Goal: Task Accomplishment & Management: Manage account settings

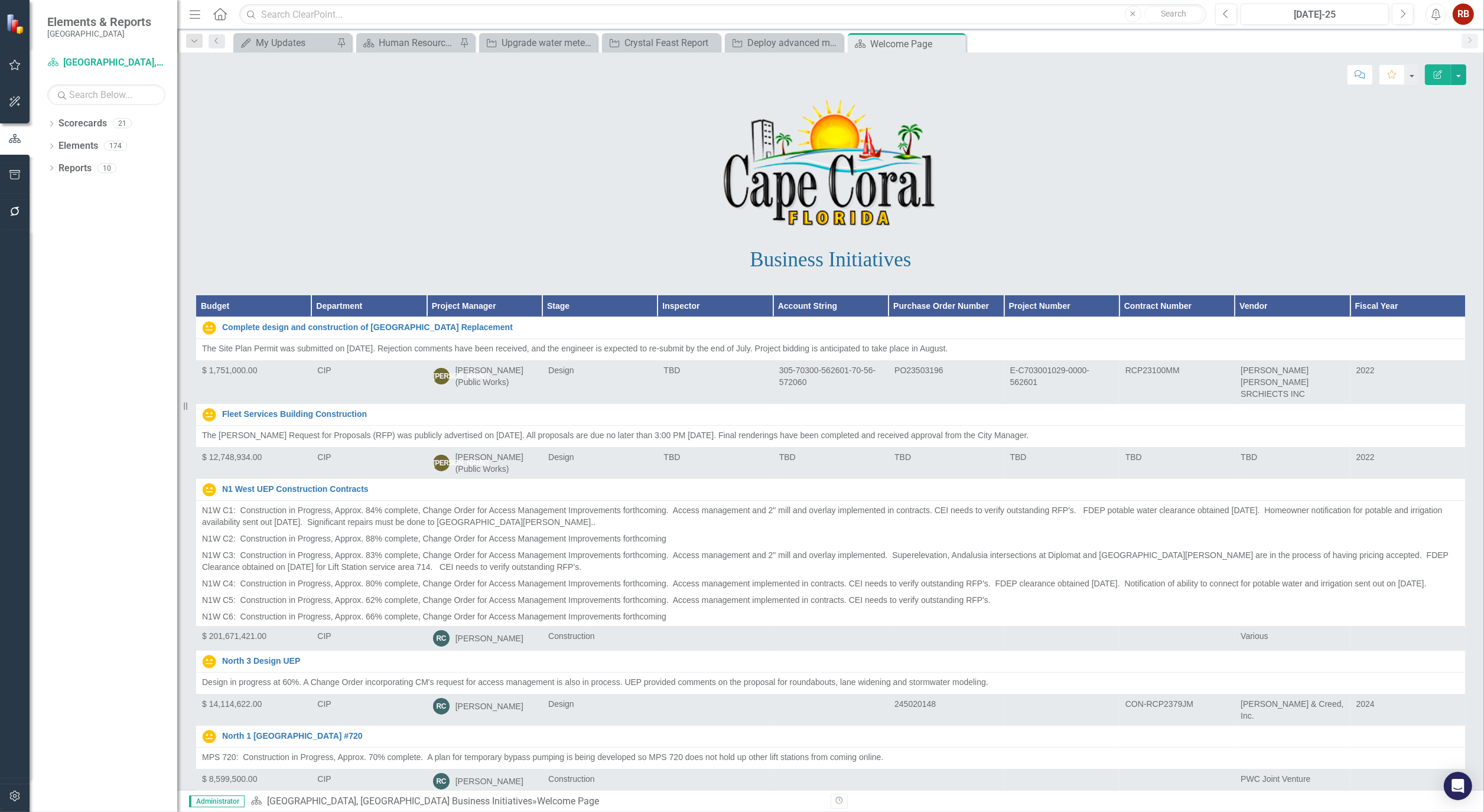
click at [256, 33] on div "My Updates My Updates Pin" at bounding box center [292, 42] width 118 height 20
click at [257, 38] on div "My Updates" at bounding box center [295, 42] width 78 height 15
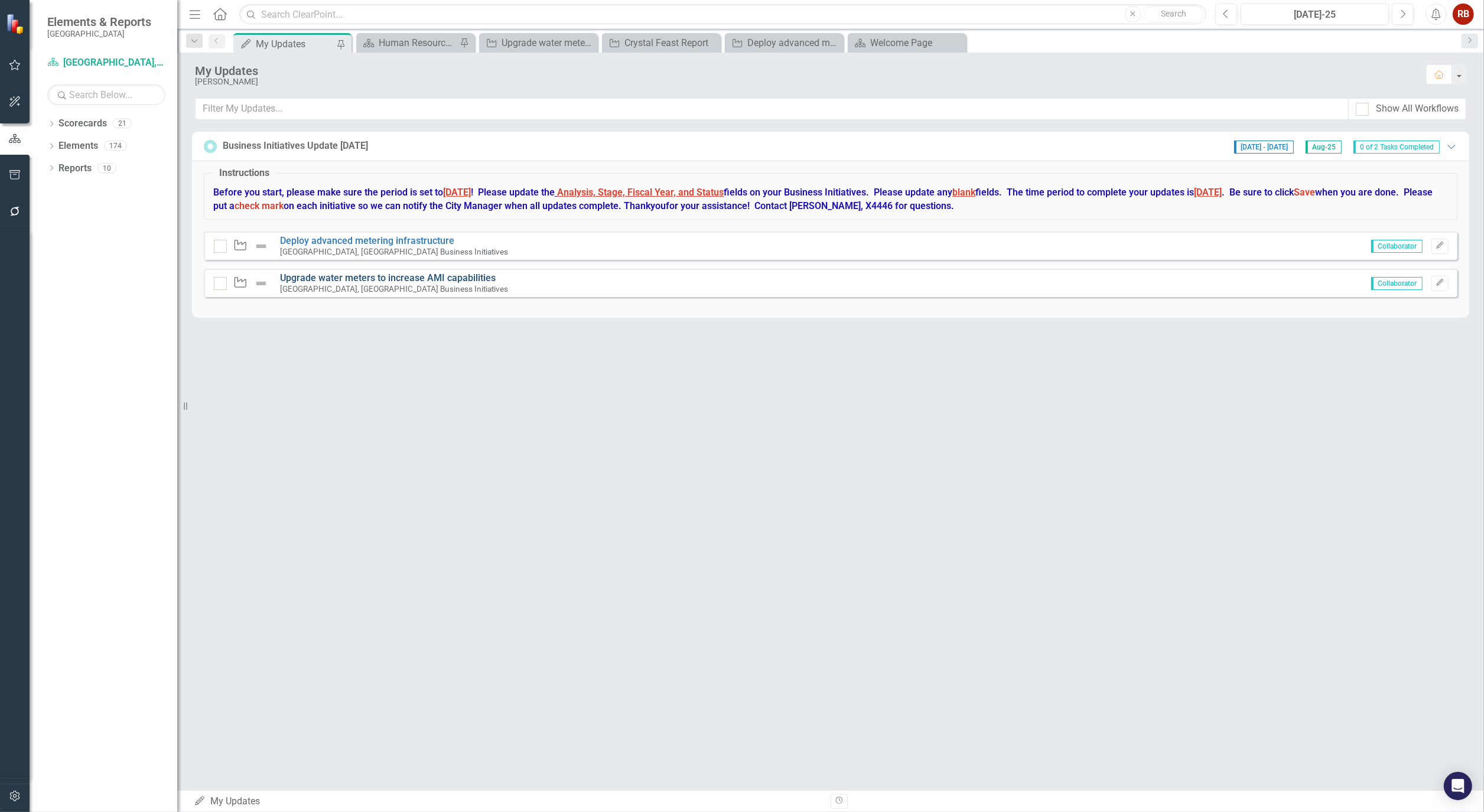
click at [406, 274] on link "Upgrade water meters to increase AMI capabilities" at bounding box center [387, 277] width 215 height 11
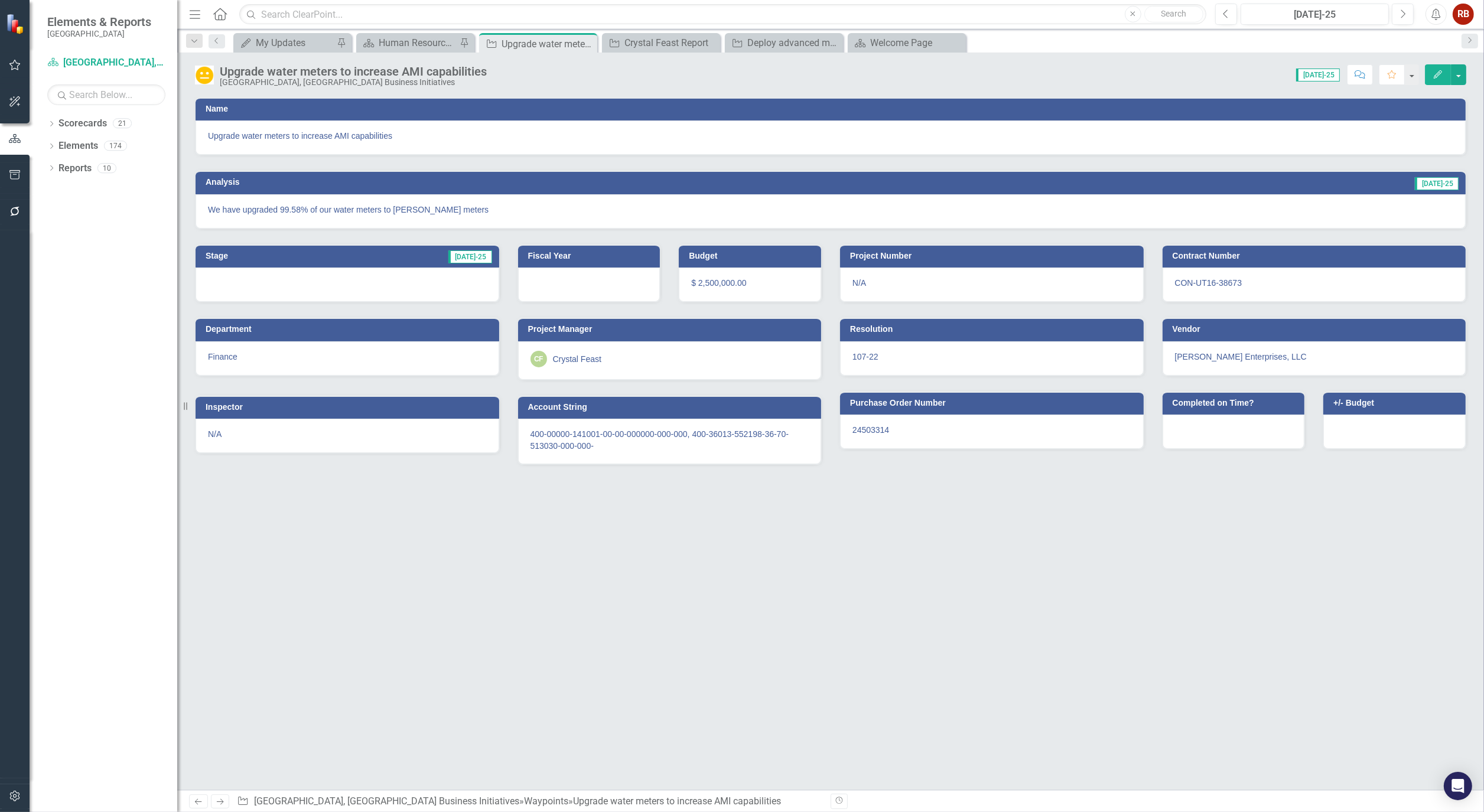
click at [1426, 71] on button "Edit" at bounding box center [1438, 75] width 26 height 21
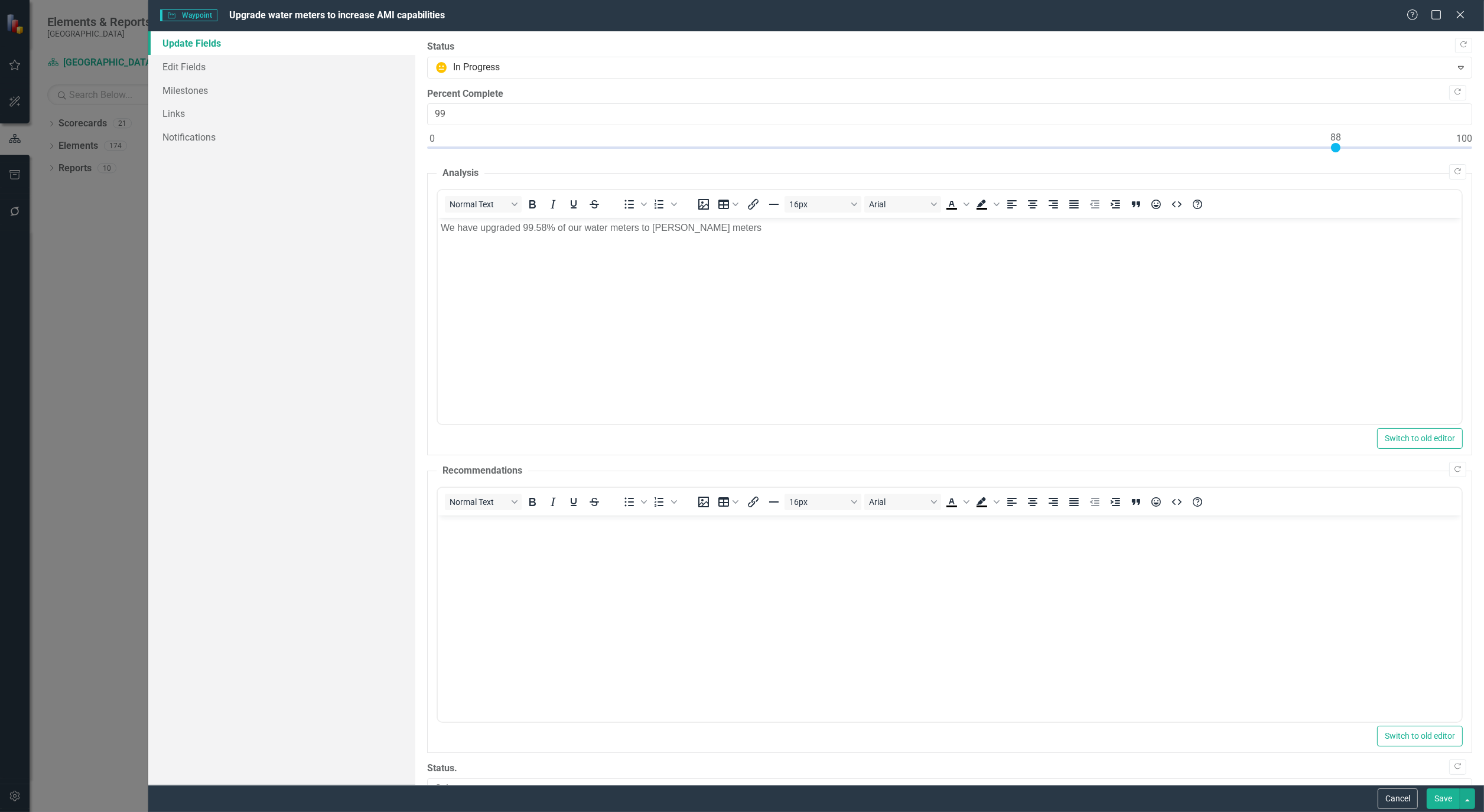
type input "100"
drag, startPoint x: 436, startPoint y: 147, endPoint x: 1492, endPoint y: 172, distance: 1056.3
click at [1483, 172] on html "Elements & Reports Cape Coral Scorecard [GEOGRAPHIC_DATA], [GEOGRAPHIC_DATA] Bu…" at bounding box center [742, 406] width 1484 height 812
click at [492, 54] on div "Status In Progress Expand" at bounding box center [949, 59] width 1045 height 38
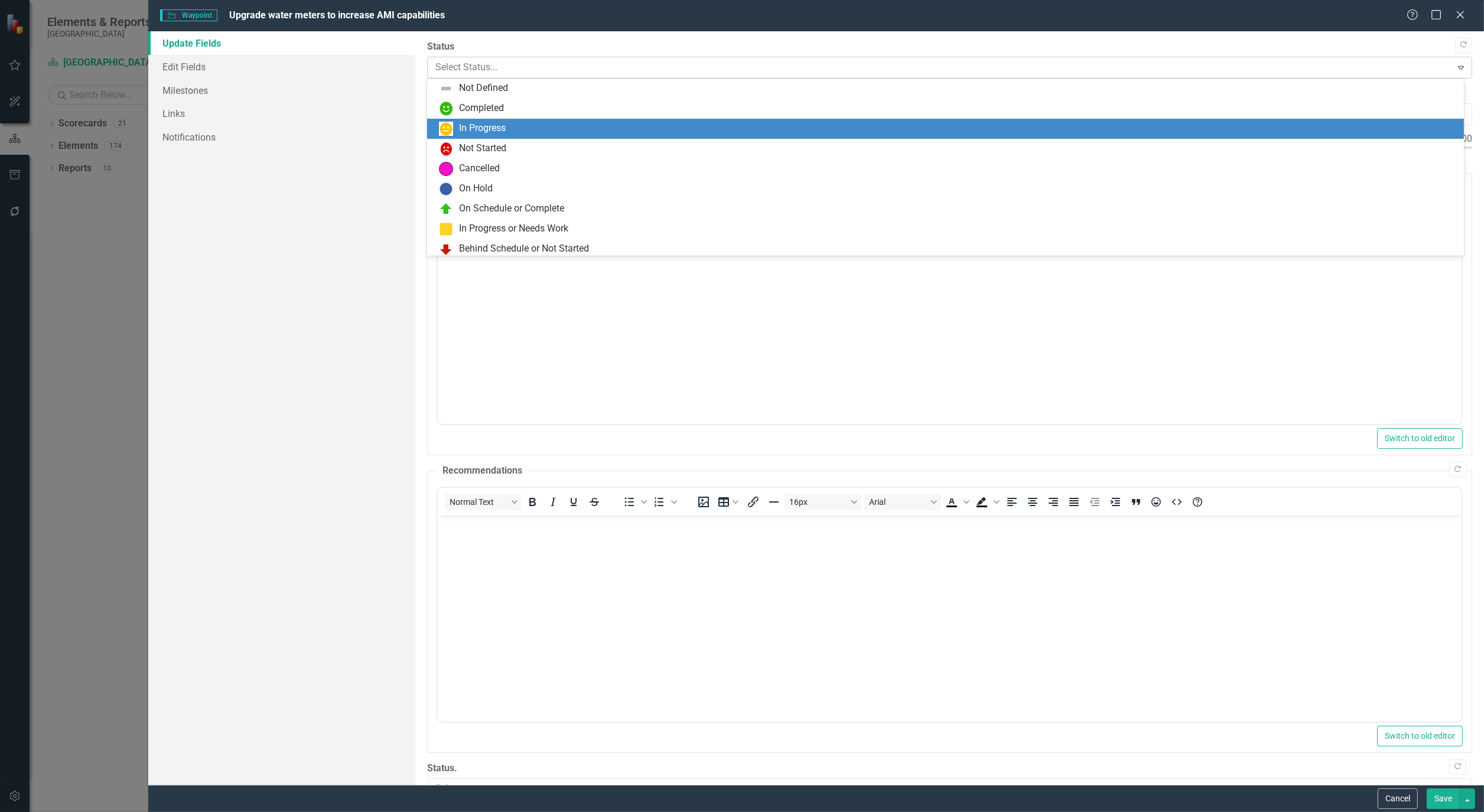
click at [615, 69] on div at bounding box center [940, 67] width 1008 height 16
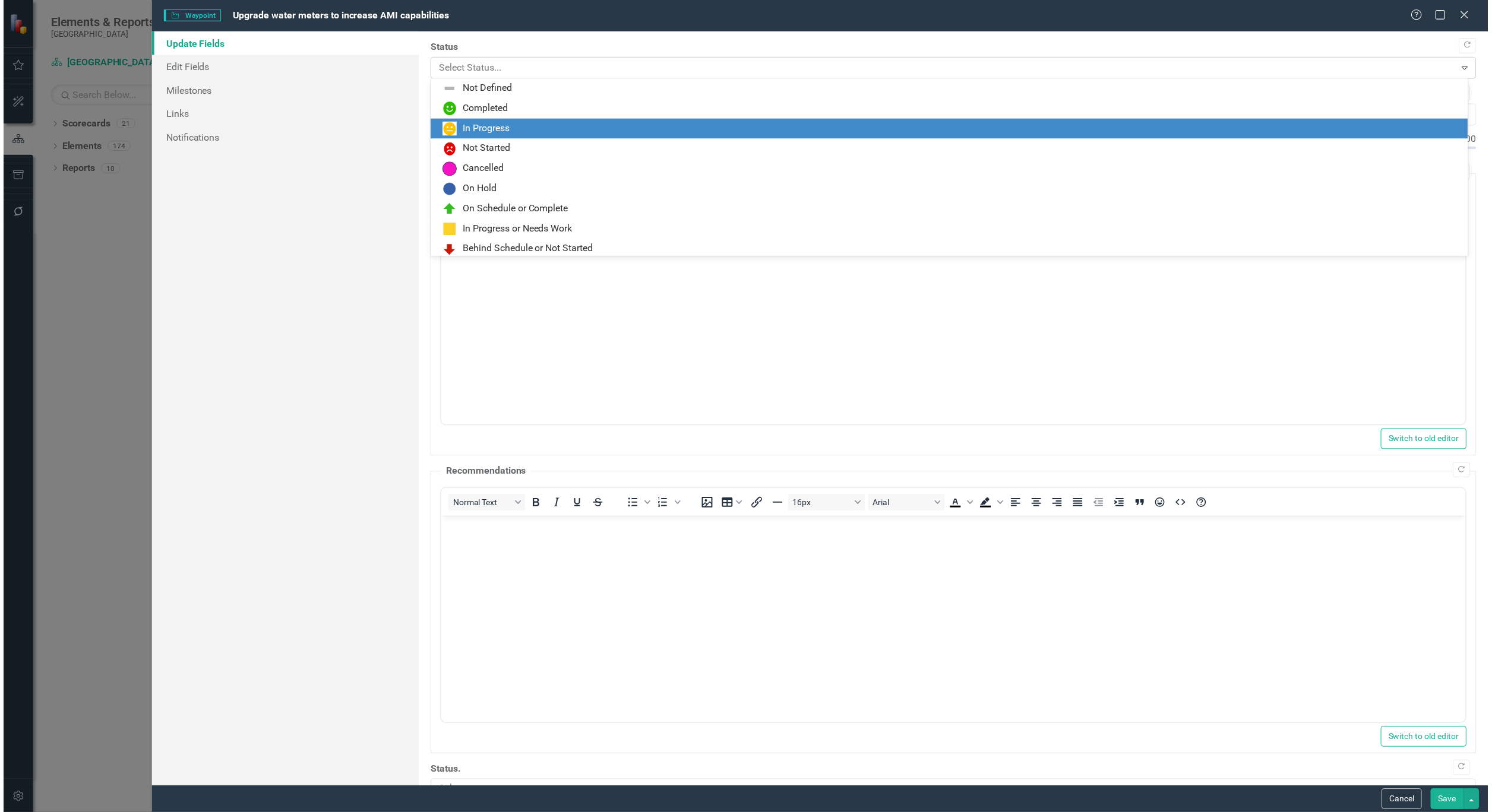
scroll to position [23, 0]
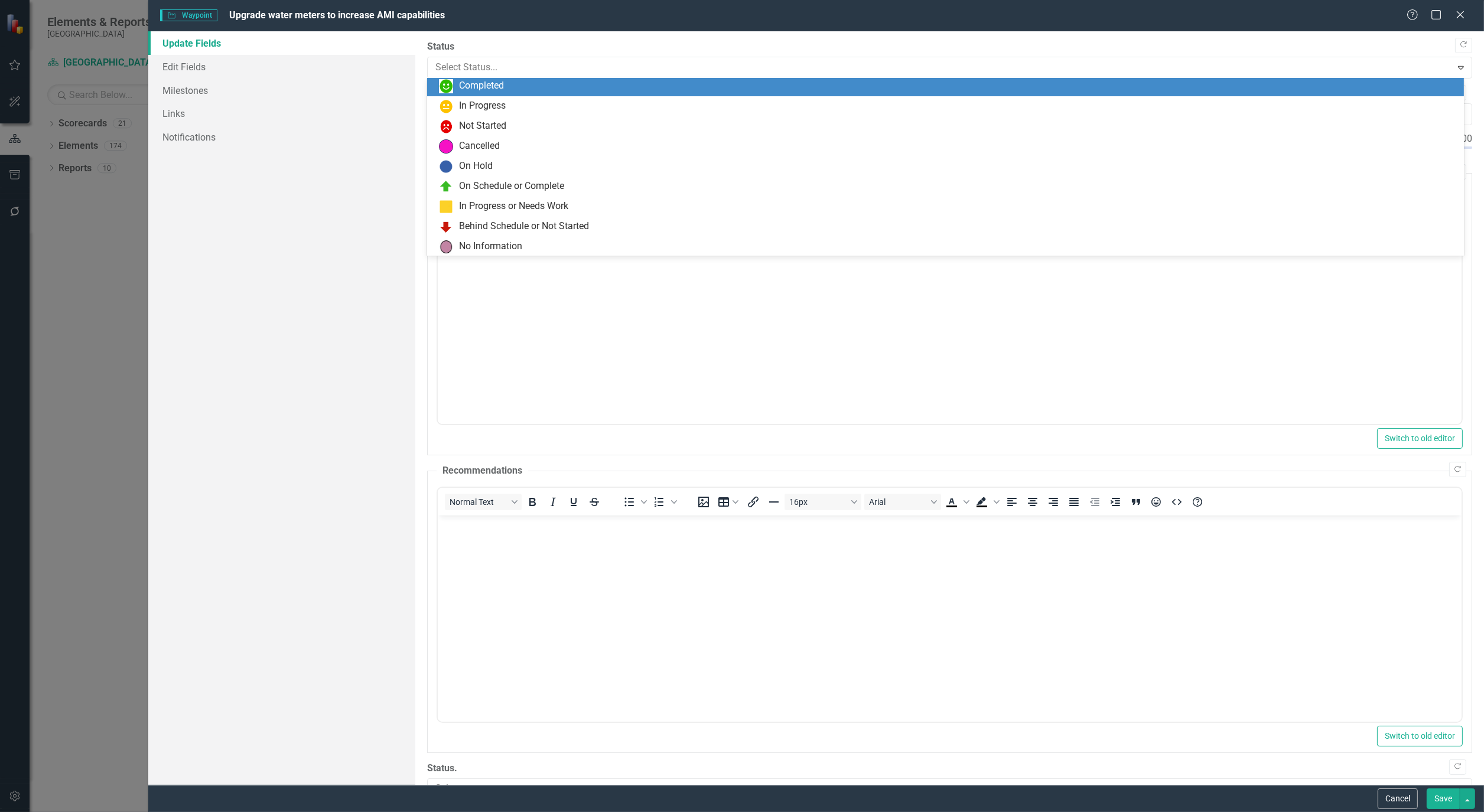
click at [532, 89] on div "Completed" at bounding box center [948, 87] width 1017 height 14
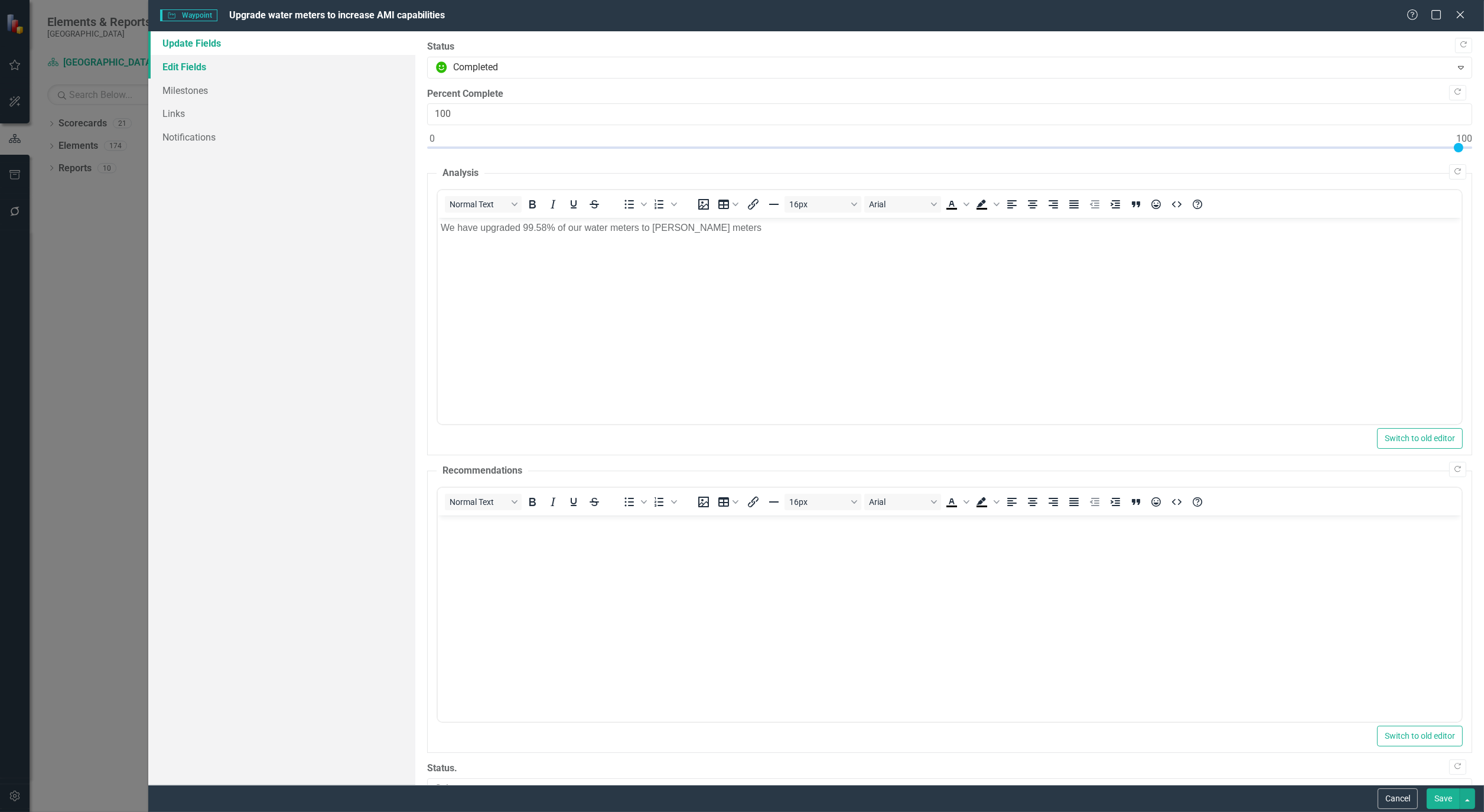
click at [181, 68] on link "Edit Fields" at bounding box center [281, 67] width 267 height 24
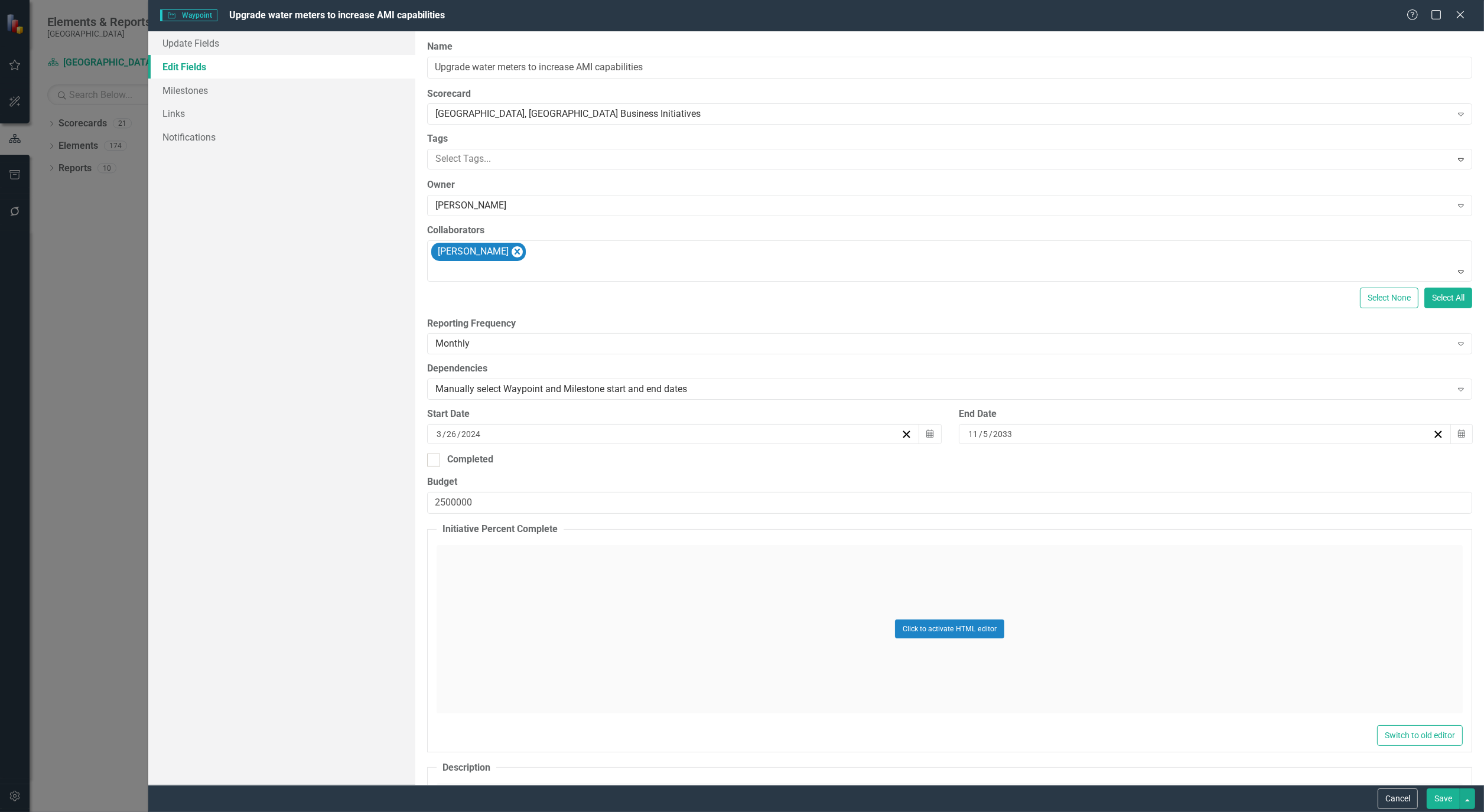
click at [427, 452] on div "Start Date [DATE] Calendar" at bounding box center [684, 430] width 531 height 45
click at [429, 455] on input "Completed" at bounding box center [431, 457] width 8 height 8
checkbox input "true"
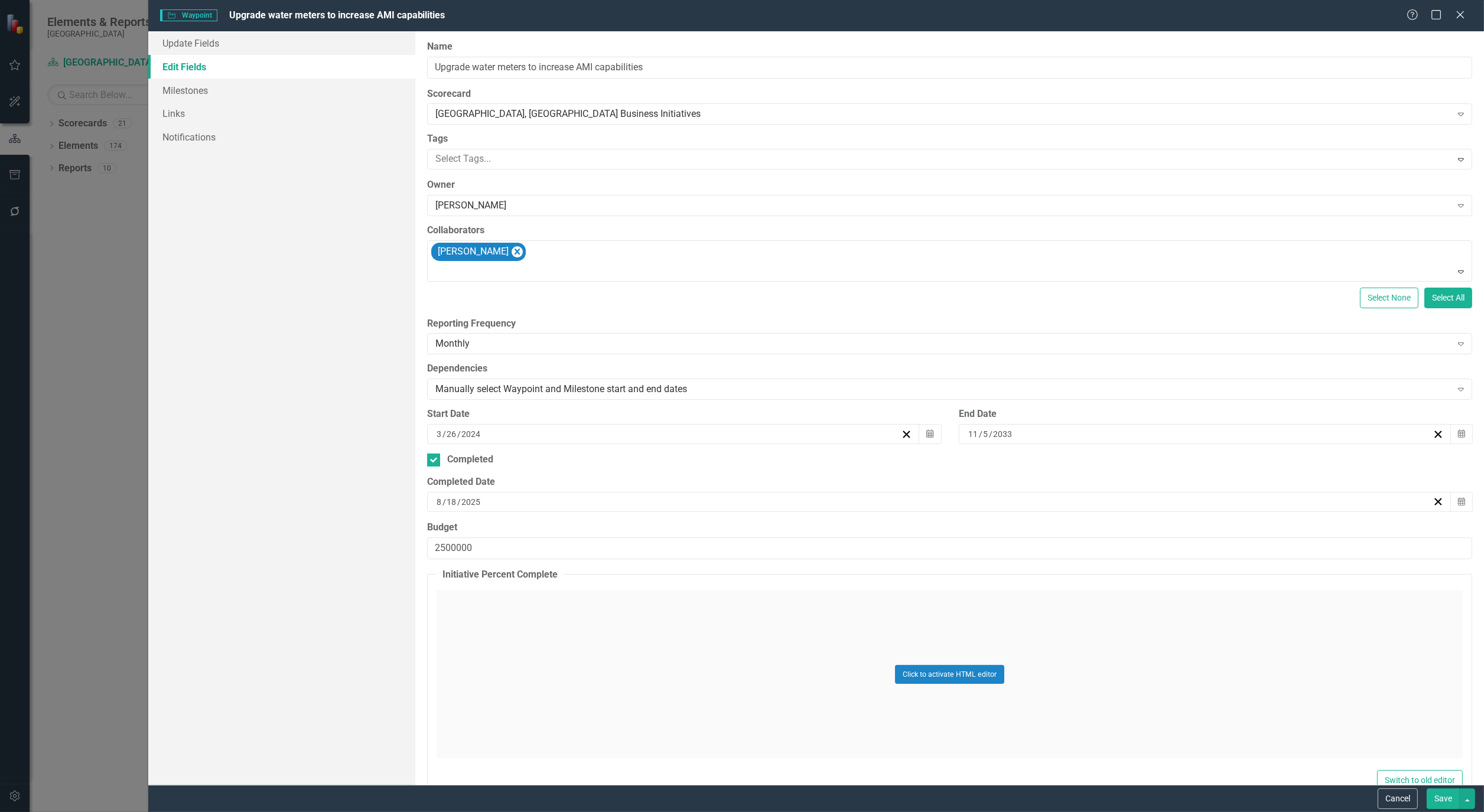
click at [1442, 807] on button "Save" at bounding box center [1443, 799] width 33 height 21
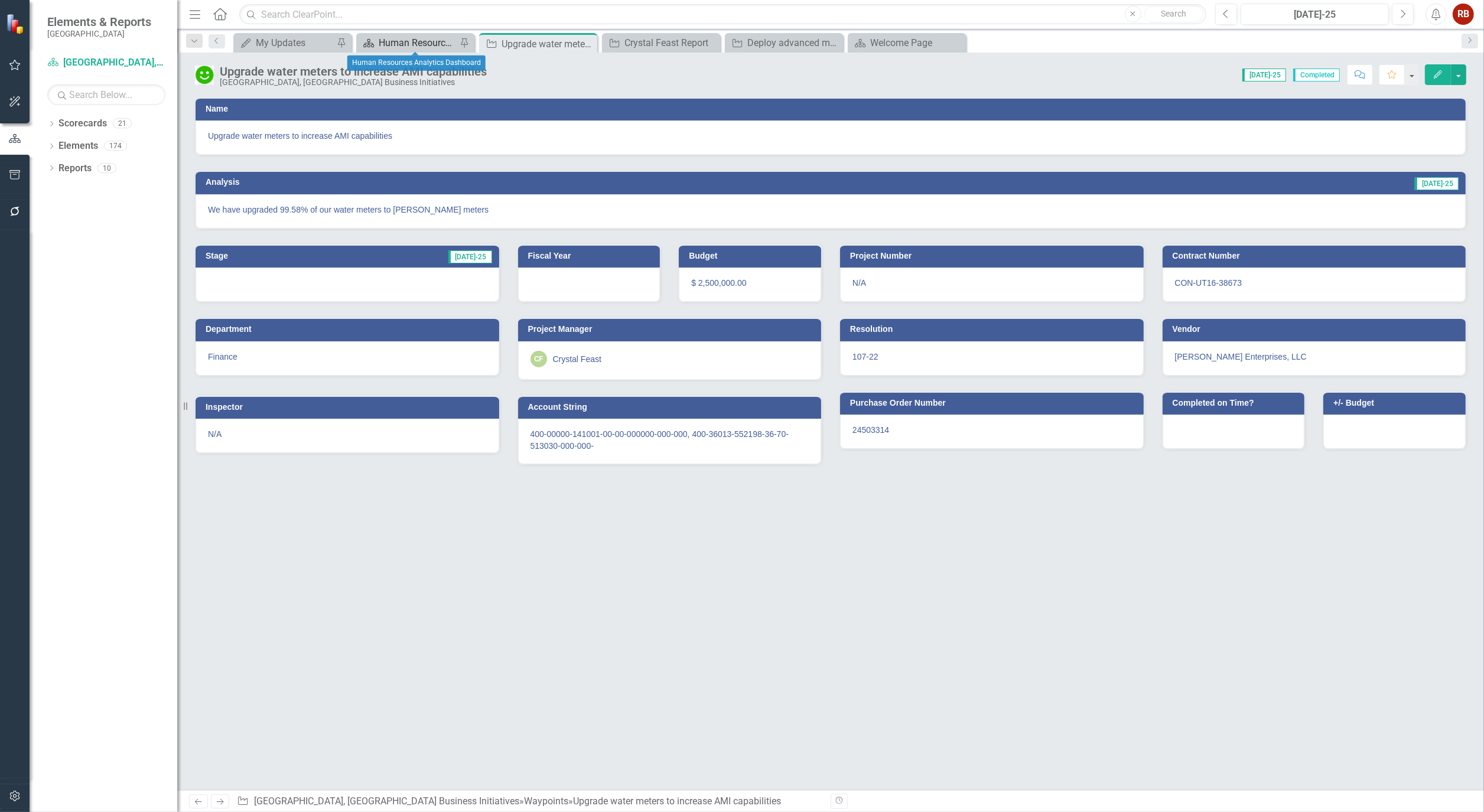
click at [409, 46] on div "Human Resources Analytics Dashboard" at bounding box center [418, 42] width 78 height 15
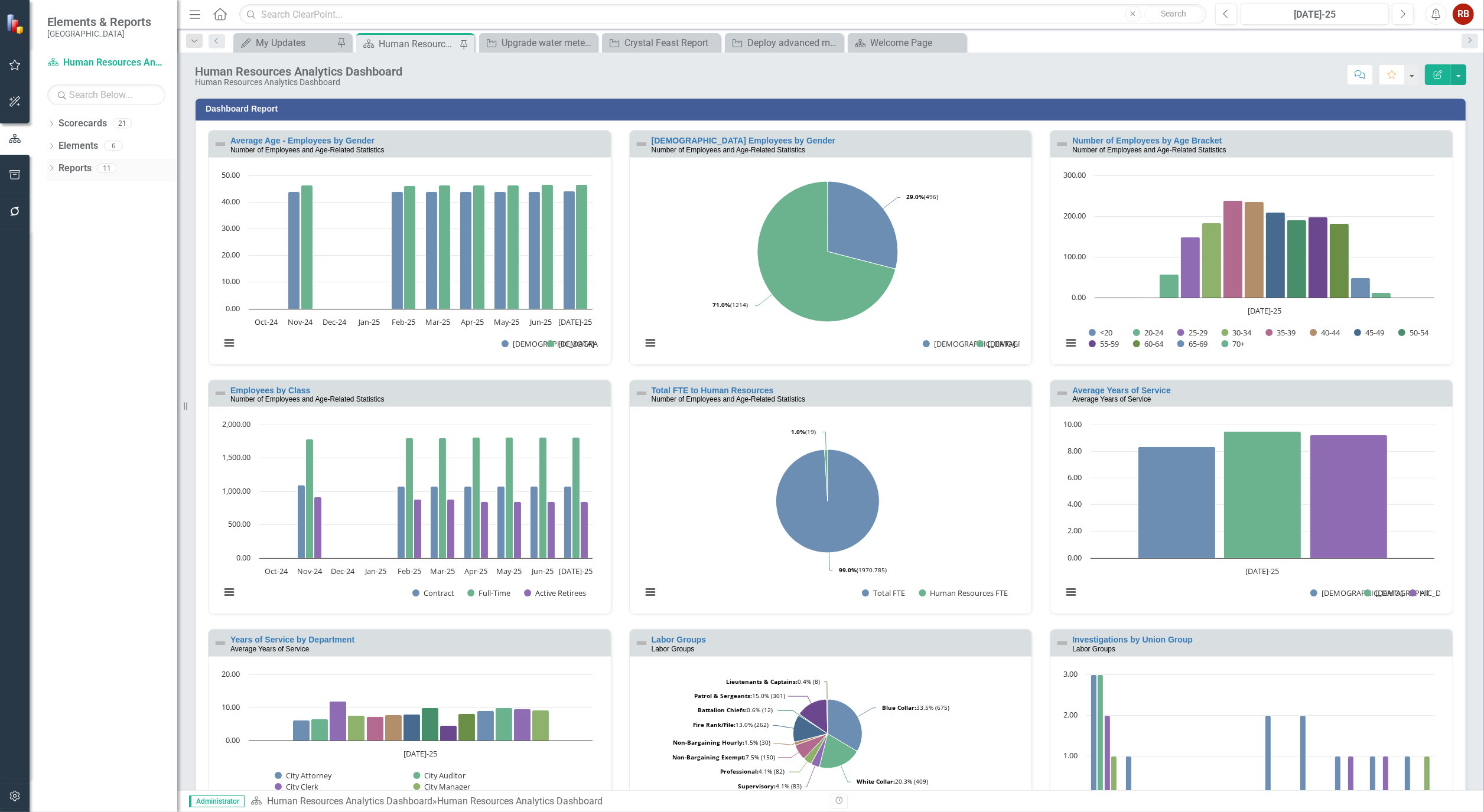
click at [51, 167] on icon at bounding box center [51, 168] width 3 height 5
click at [20, 174] on icon "button" at bounding box center [15, 175] width 13 height 10
click at [89, 121] on link "Briefing Books" at bounding box center [104, 114] width 148 height 14
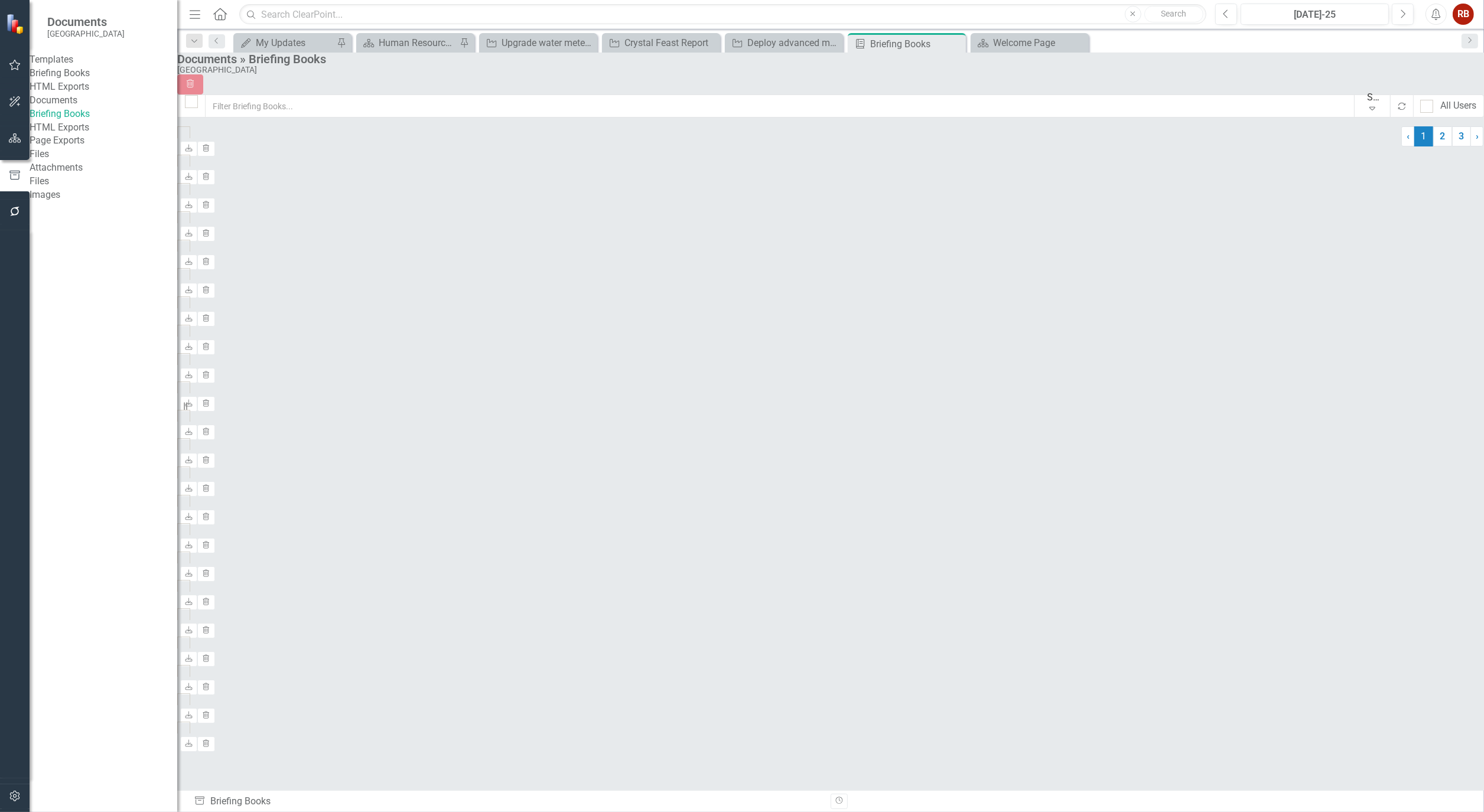
checkbox input "false"
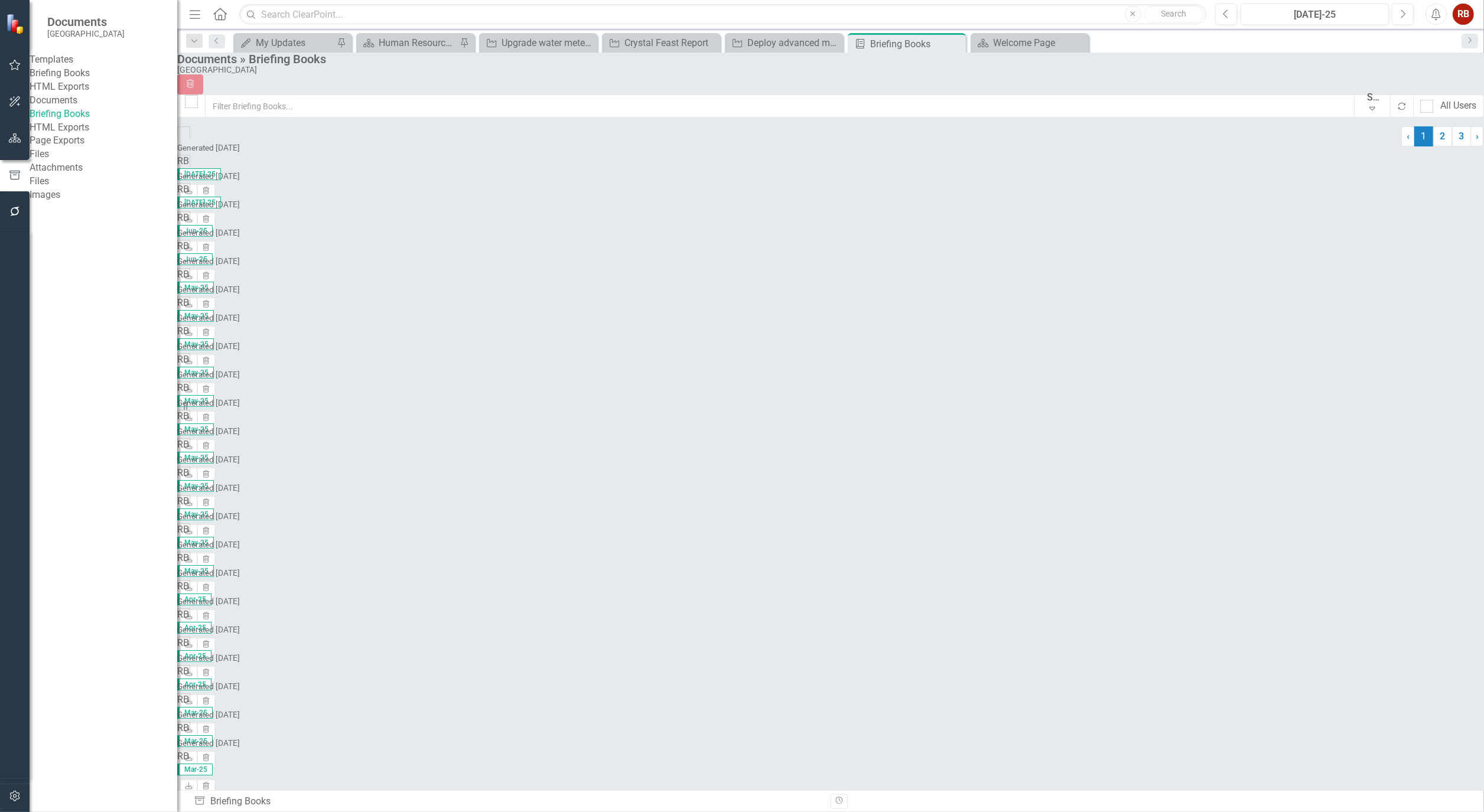
click at [63, 77] on link "Briefing Books" at bounding box center [104, 73] width 148 height 14
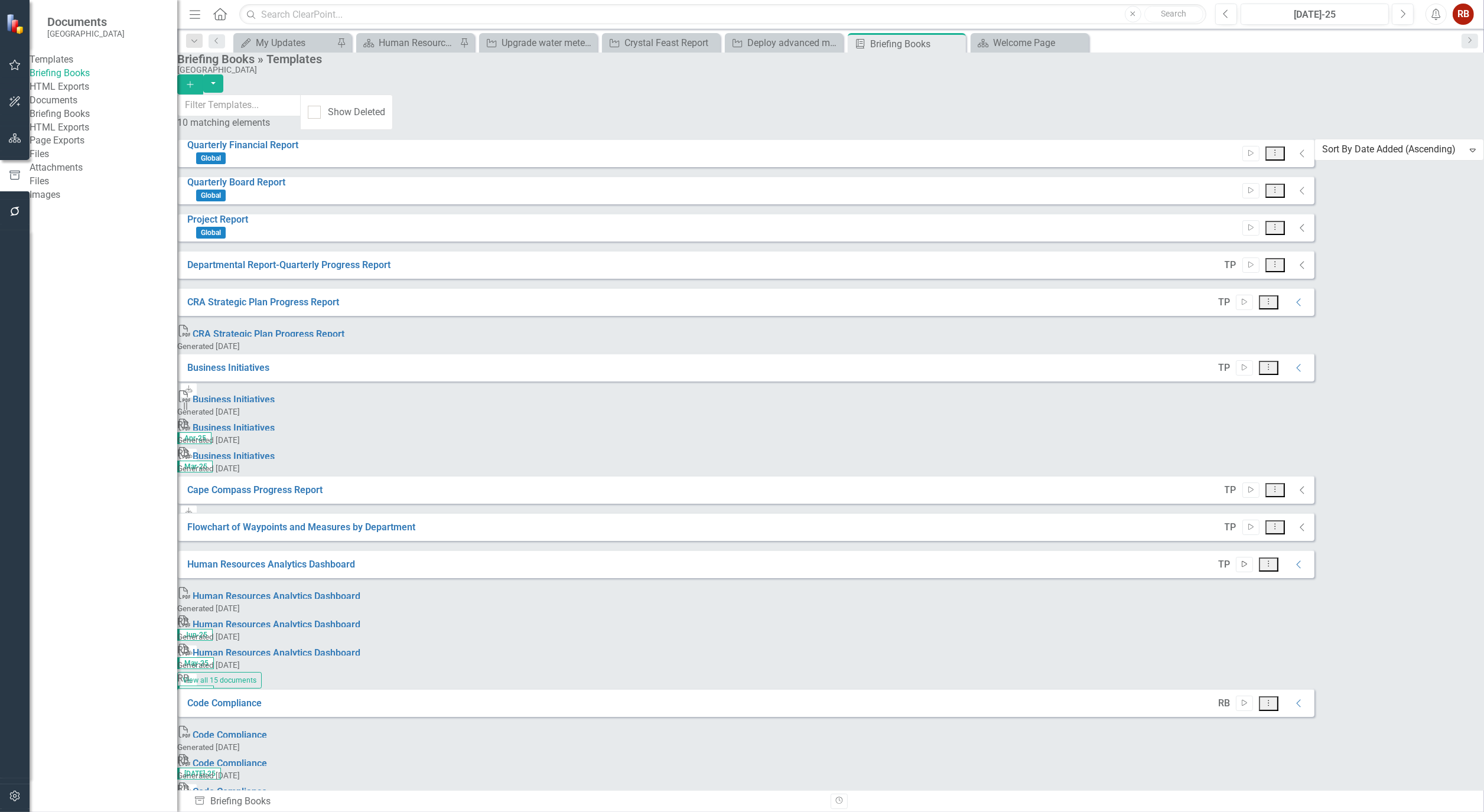
click at [1253, 557] on button "Start" at bounding box center [1244, 565] width 17 height 16
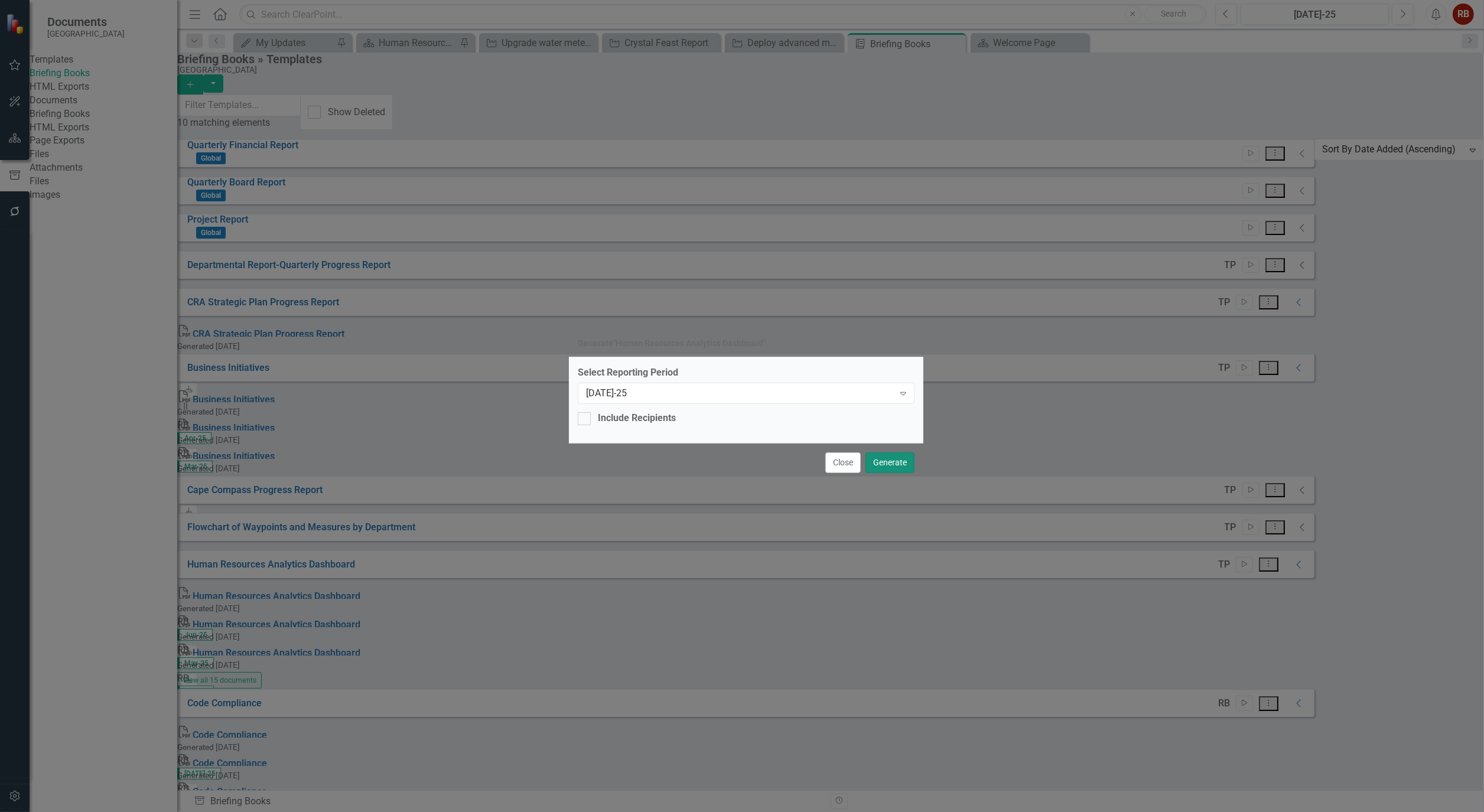
click at [890, 452] on button "Generate" at bounding box center [890, 462] width 49 height 21
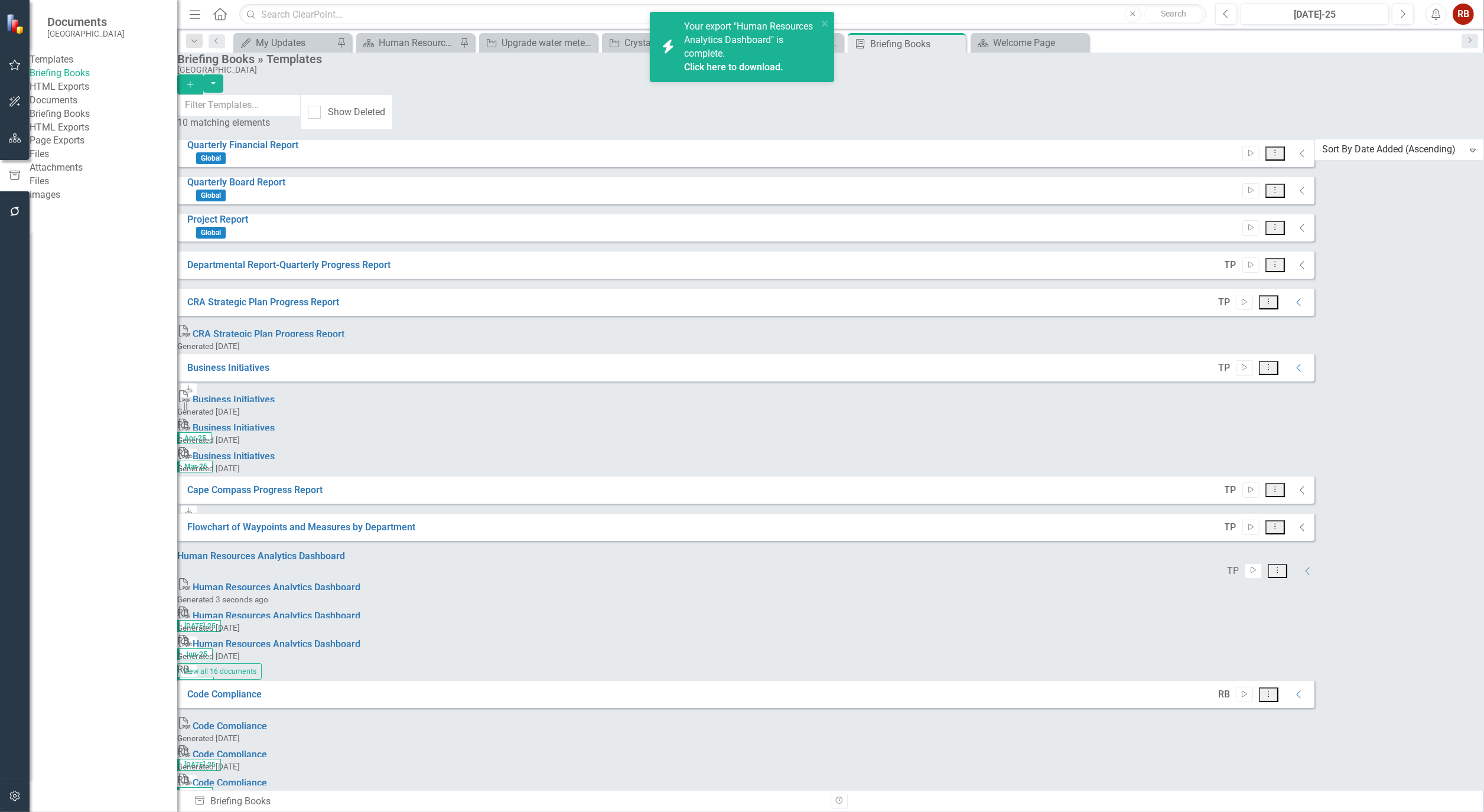
click at [724, 61] on div "Click here to download." at bounding box center [749, 67] width 131 height 14
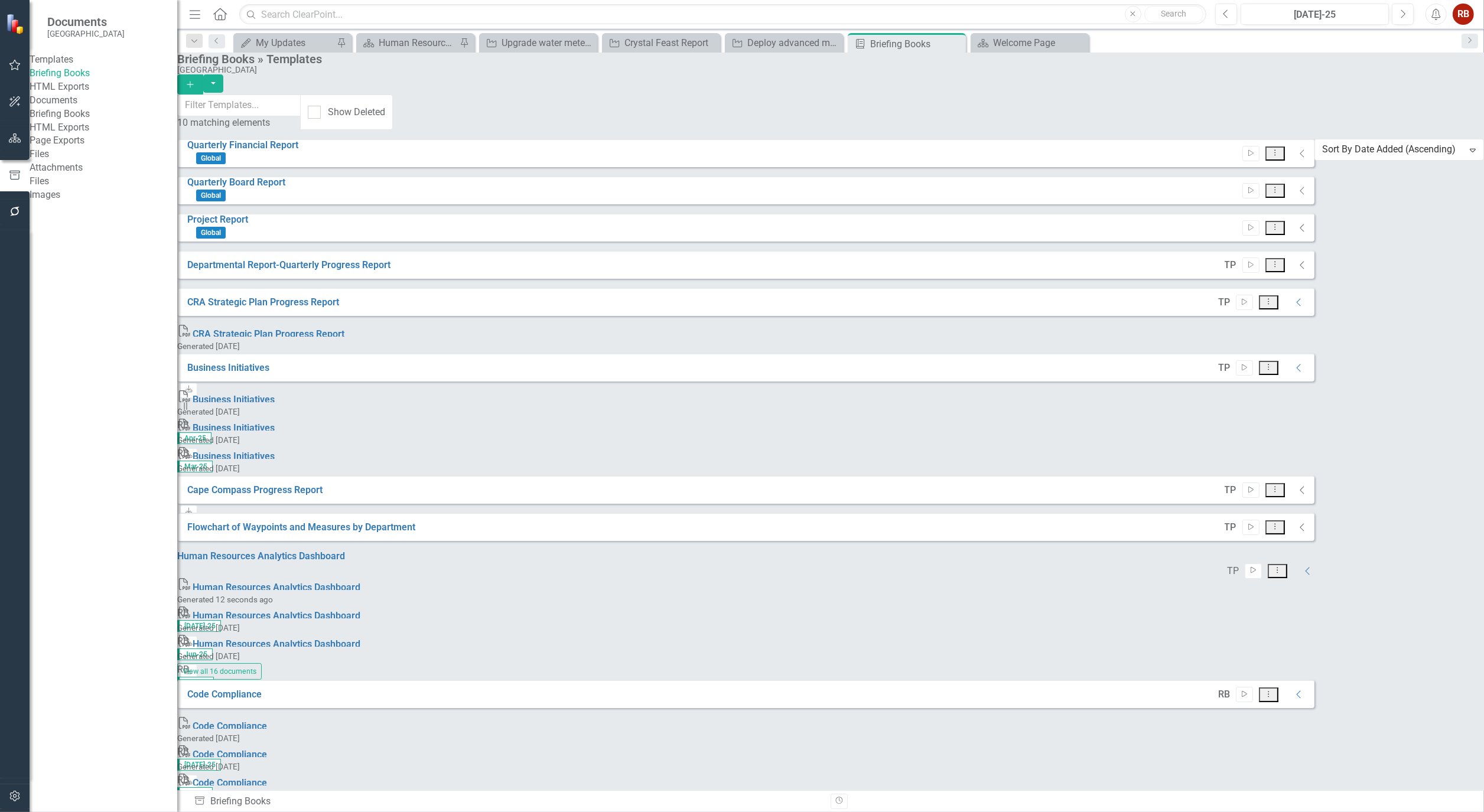
click at [81, 121] on link "Briefing Books" at bounding box center [104, 114] width 148 height 14
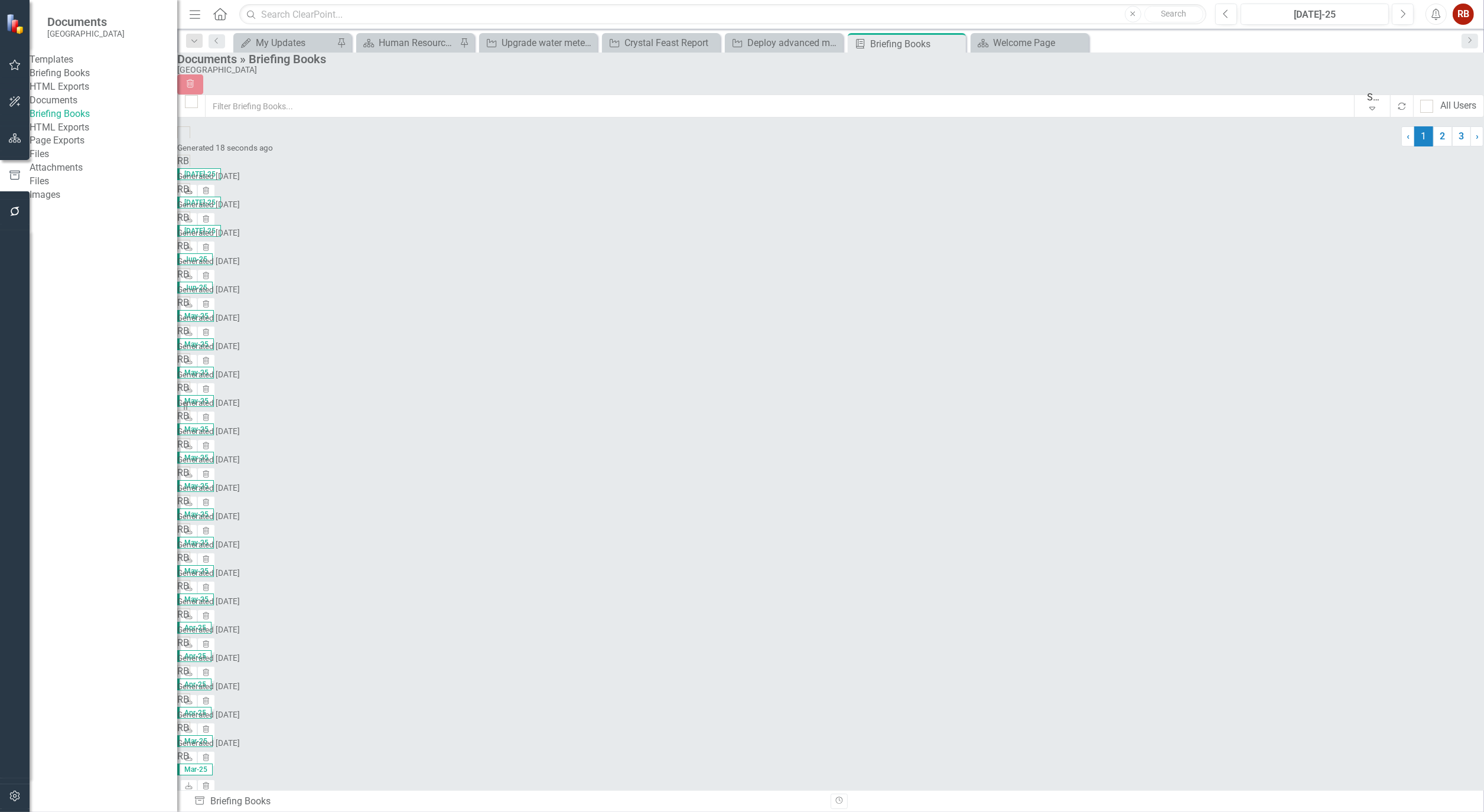
click at [193, 188] on icon "Download" at bounding box center [189, 192] width 9 height 7
click at [954, 39] on icon "Close" at bounding box center [955, 44] width 12 height 10
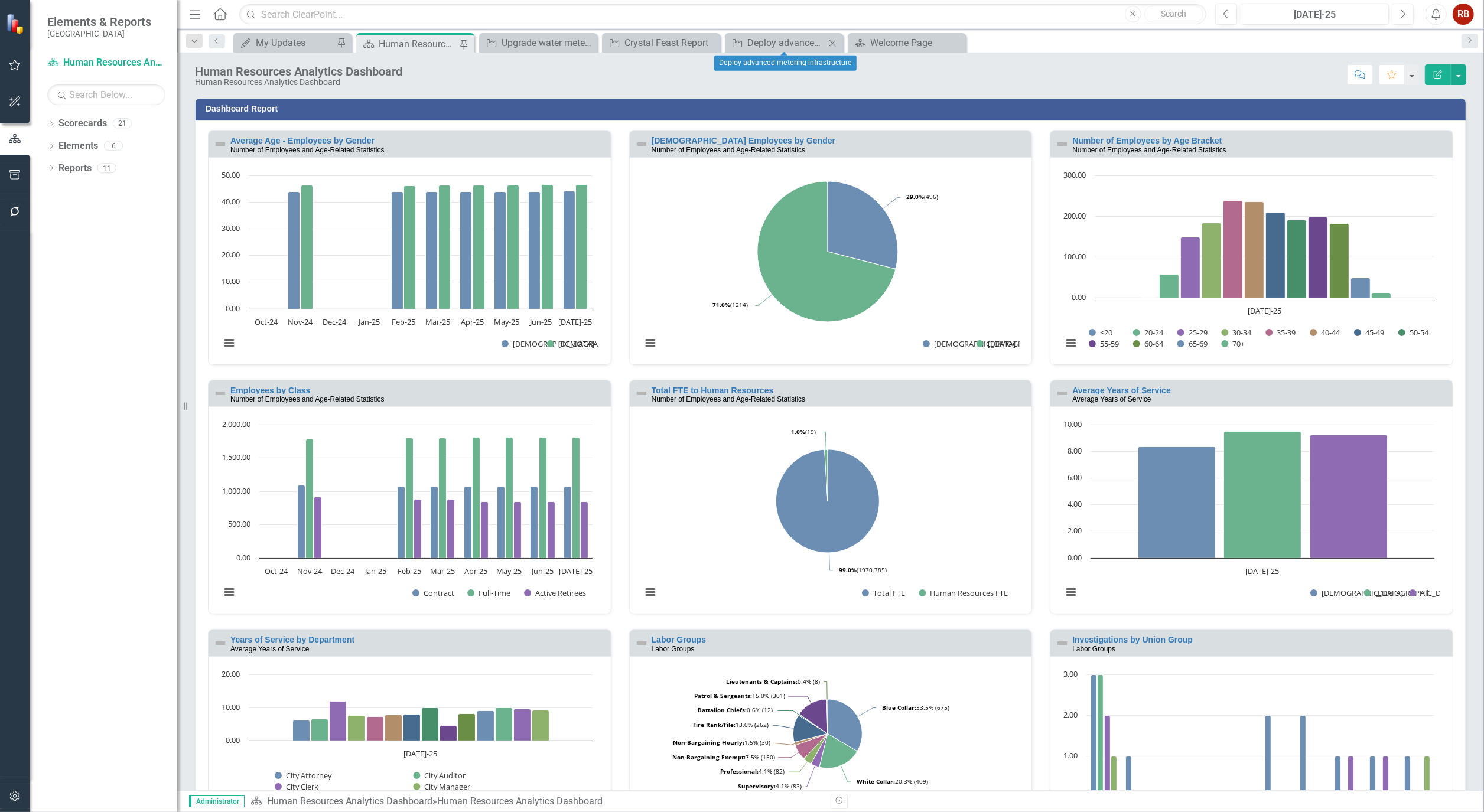
click at [835, 41] on icon "Close" at bounding box center [832, 43] width 12 height 10
click at [698, 40] on div "Deploy advanced metering infrastructure" at bounding box center [663, 42] width 78 height 15
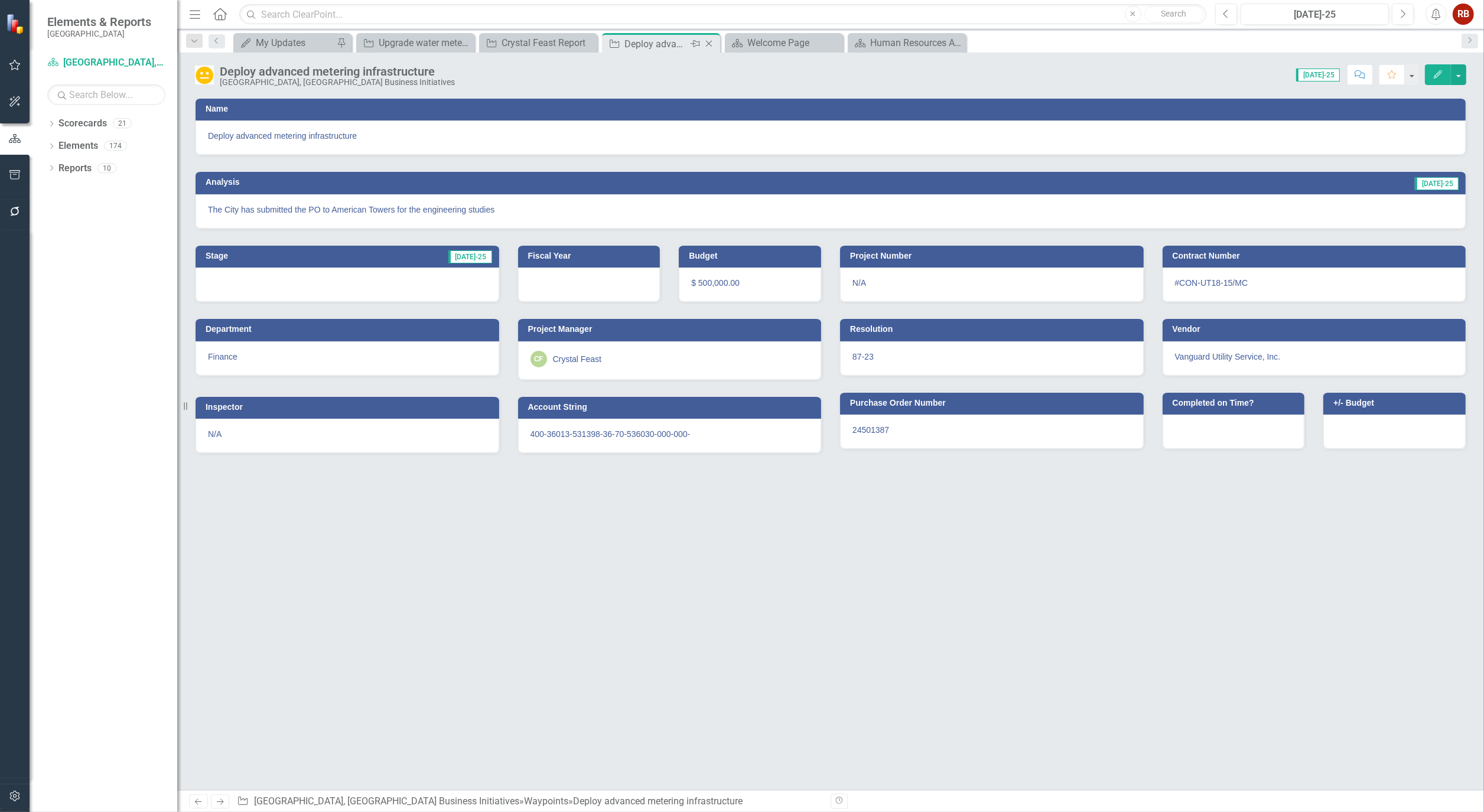
click at [709, 40] on icon "Close" at bounding box center [709, 44] width 12 height 10
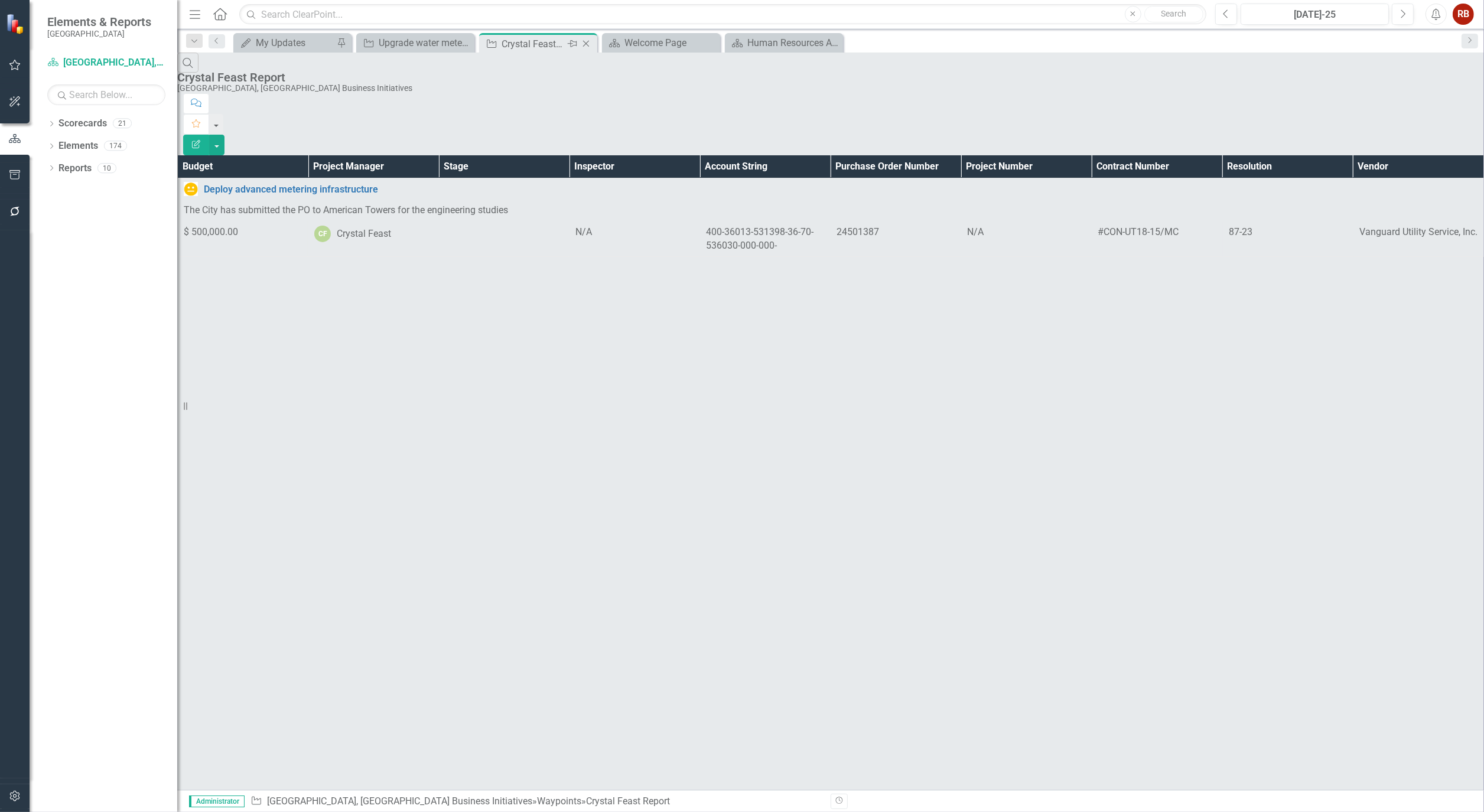
click at [590, 42] on icon "Close" at bounding box center [586, 44] width 12 height 10
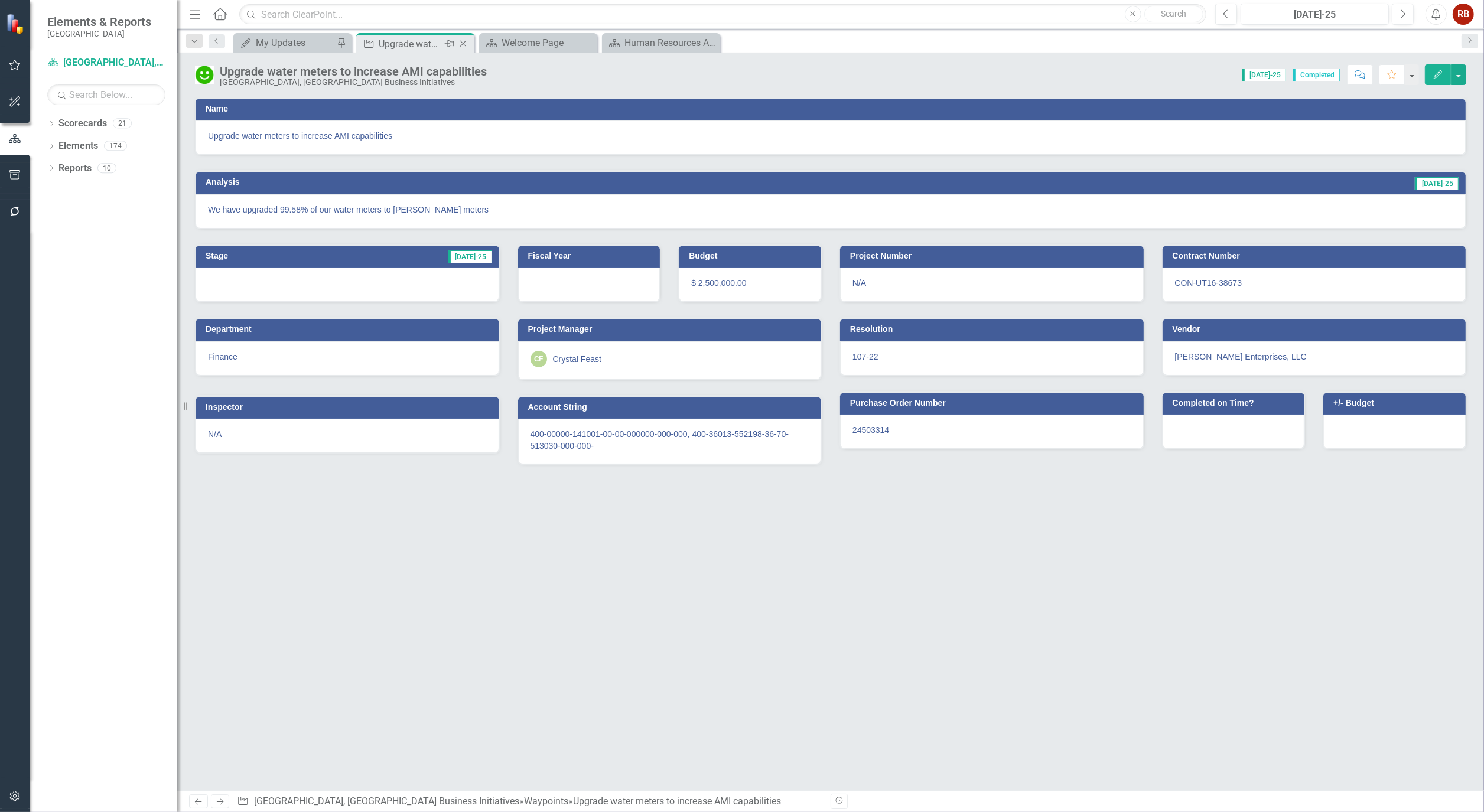
click at [465, 44] on icon "Close" at bounding box center [463, 44] width 12 height 10
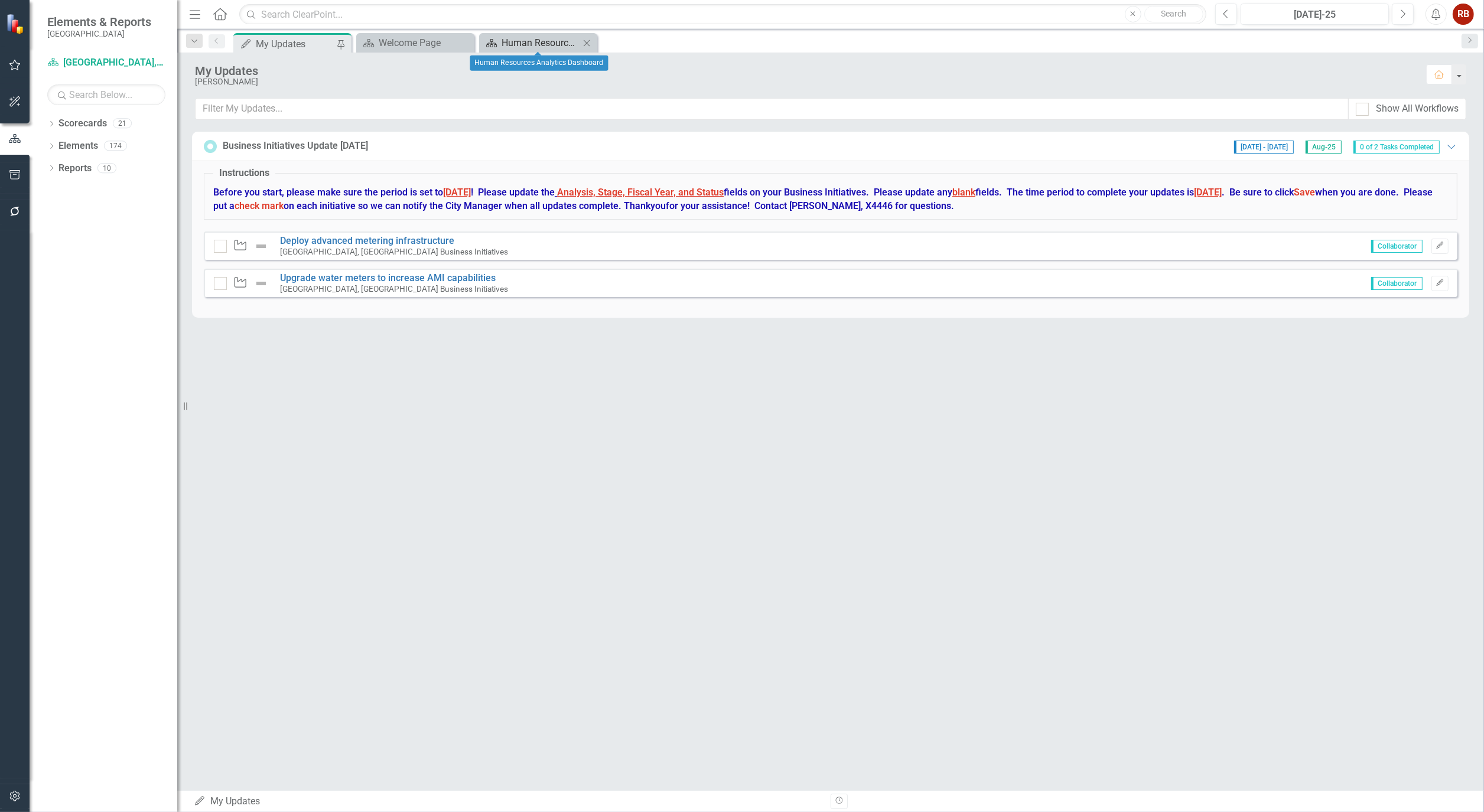
click at [525, 44] on div "Human Resources Analytics Dashboard" at bounding box center [541, 42] width 78 height 15
